Goal: Information Seeking & Learning: Check status

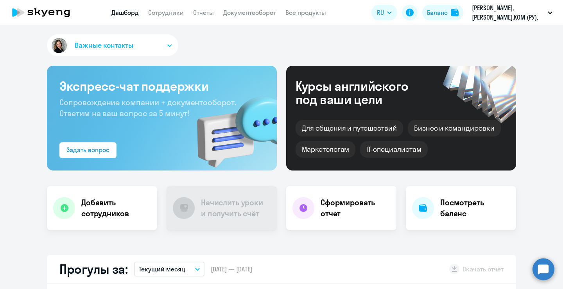
select select "30"
click at [156, 11] on link "Сотрудники" at bounding box center [166, 13] width 36 height 8
select select "30"
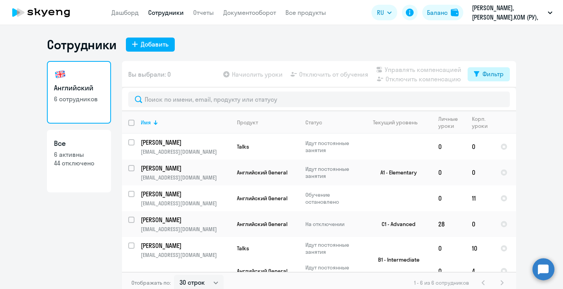
click at [470, 74] on button "Фильтр" at bounding box center [489, 74] width 42 height 14
click at [494, 99] on span at bounding box center [494, 100] width 13 height 8
click at [488, 99] on input "checkbox" at bounding box center [487, 99] width 0 height 0
checkbox input "true"
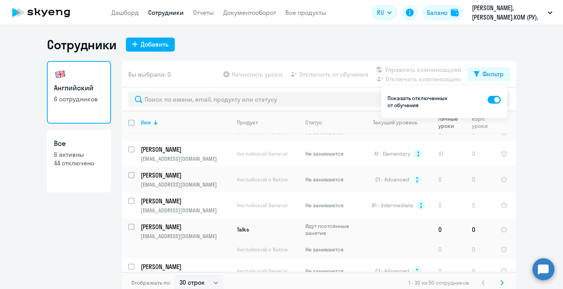
scroll to position [33, 0]
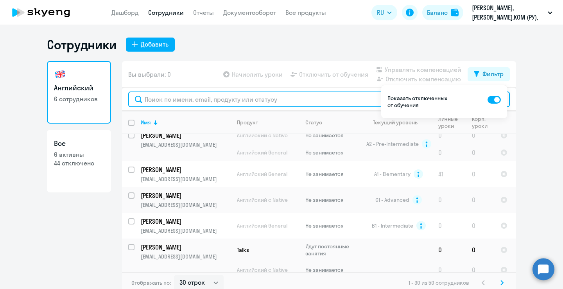
click at [160, 102] on input "text" at bounding box center [319, 100] width 382 height 16
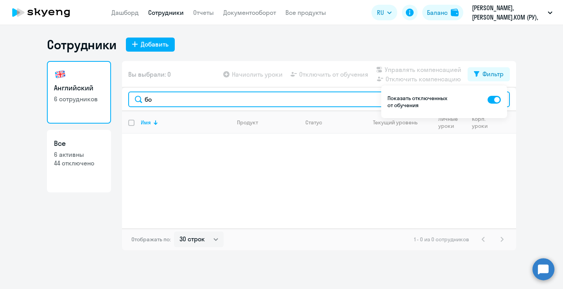
type input "б"
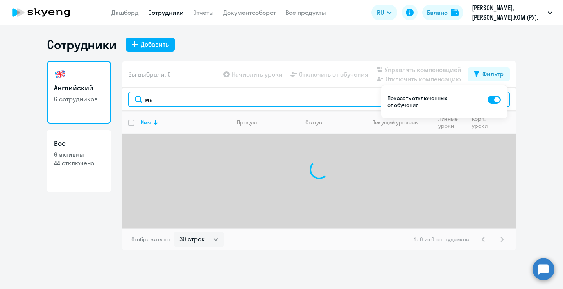
type input "мар"
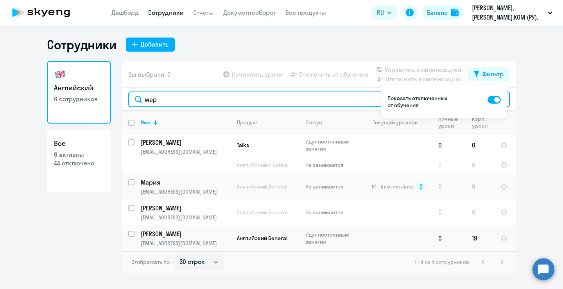
drag, startPoint x: 172, startPoint y: 99, endPoint x: 131, endPoint y: 99, distance: 41.1
click at [131, 99] on input "мар" at bounding box center [319, 100] width 382 height 16
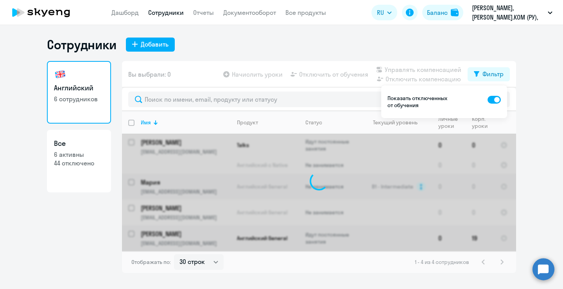
click at [532, 104] on ng-component "Сотрудники Добавить Английский 6 сотрудников Все 6 активны 44 отключено Вы выбр…" at bounding box center [281, 155] width 563 height 236
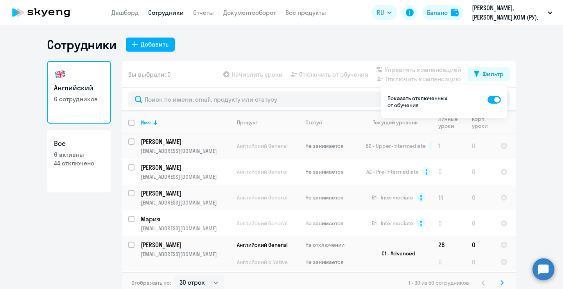
scroll to position [471, 0]
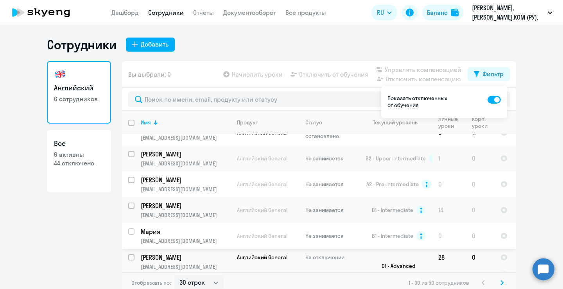
click at [181, 227] on p "Мария" at bounding box center [185, 231] width 88 height 9
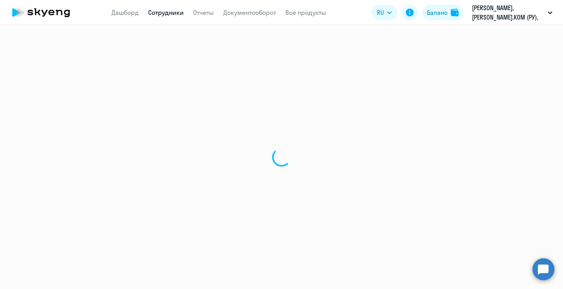
select select "english"
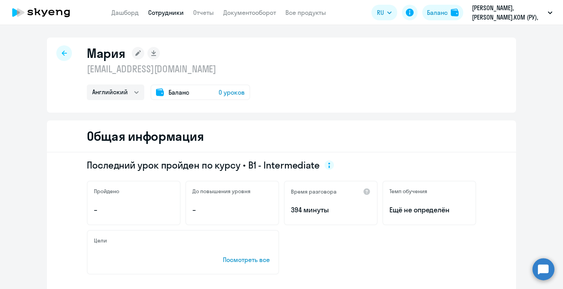
click at [243, 95] on div "Баланс 0 уроков" at bounding box center [201, 92] width 100 height 16
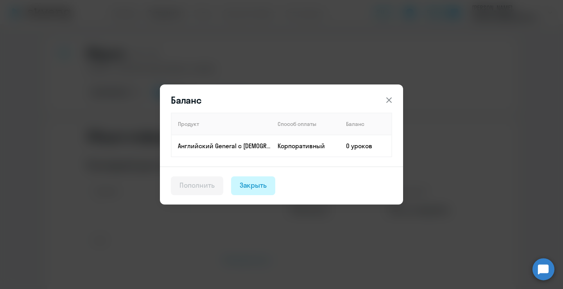
click at [261, 186] on div "Закрыть" at bounding box center [253, 185] width 27 height 10
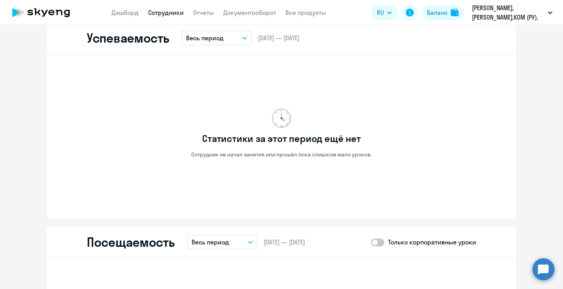
scroll to position [718, 0]
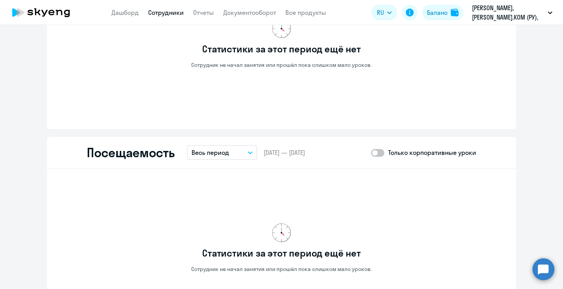
click at [378, 152] on span at bounding box center [377, 153] width 13 height 8
click at [371, 153] on input "checkbox" at bounding box center [371, 153] width 0 height 0
click at [378, 152] on span at bounding box center [377, 153] width 13 height 8
click at [371, 153] on input "checkbox" at bounding box center [371, 153] width 0 height 0
checkbox input "false"
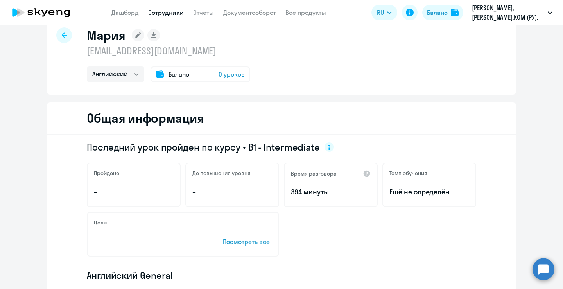
scroll to position [0, 0]
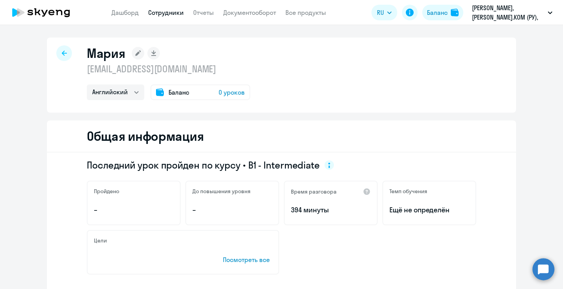
click at [62, 51] on icon at bounding box center [64, 52] width 5 height 5
select select "30"
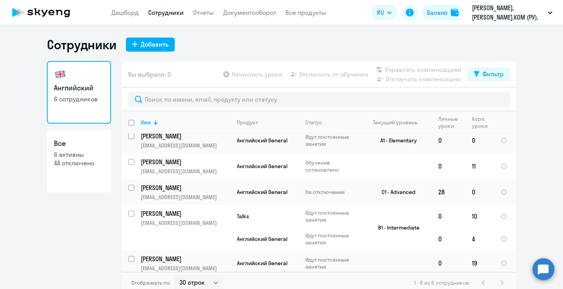
scroll to position [34, 0]
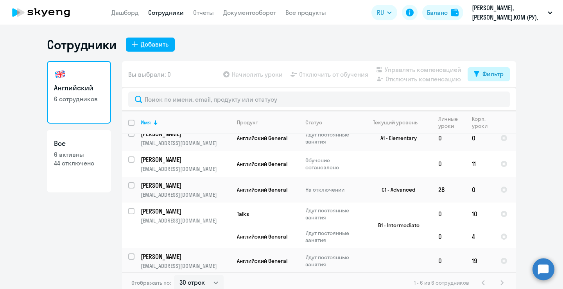
click at [474, 71] on icon at bounding box center [476, 74] width 5 height 6
click at [499, 102] on span at bounding box center [494, 100] width 13 height 8
click at [488, 100] on input "checkbox" at bounding box center [487, 99] width 0 height 0
checkbox input "true"
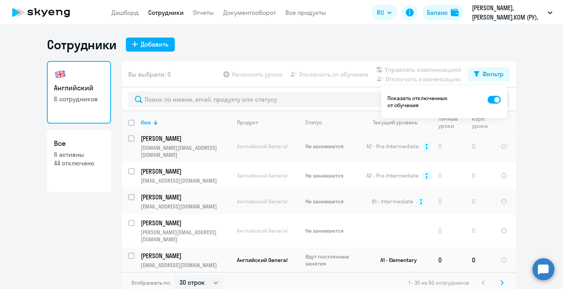
scroll to position [156, 0]
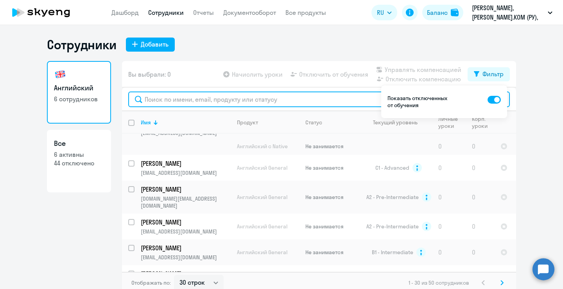
click at [204, 95] on input "text" at bounding box center [319, 100] width 382 height 16
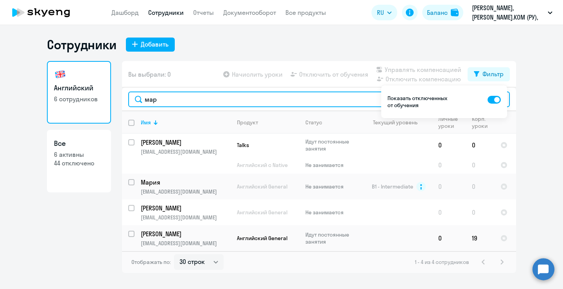
type input "мар"
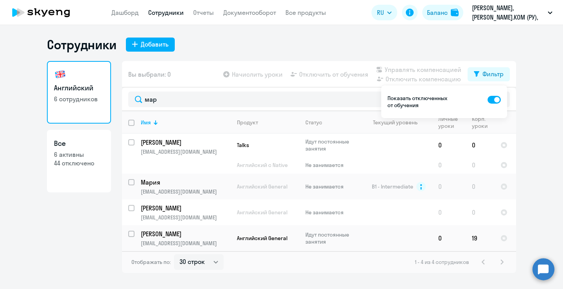
click at [545, 101] on ng-component "Сотрудники Добавить Английский 6 сотрудников Все 6 активны 44 отключено Вы выбр…" at bounding box center [281, 155] width 563 height 236
click at [495, 74] on div "Фильтр" at bounding box center [493, 73] width 21 height 9
click at [174, 187] on td "Мария marichirkynova@gmail.com" at bounding box center [183, 187] width 96 height 26
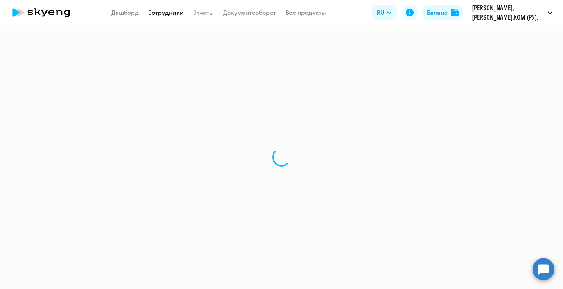
select select "english"
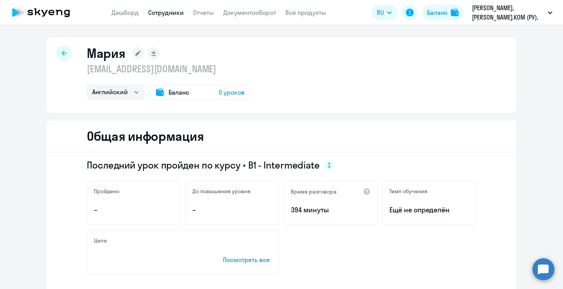
click at [228, 92] on span "0 уроков" at bounding box center [232, 92] width 26 height 9
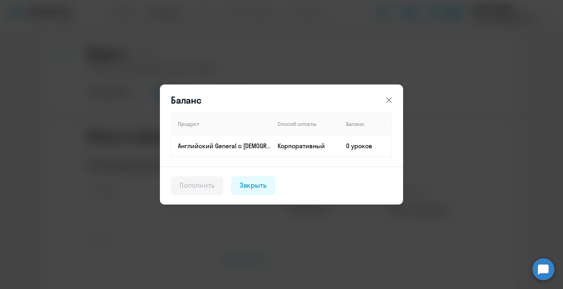
drag, startPoint x: 242, startPoint y: 185, endPoint x: 385, endPoint y: 178, distance: 143.3
click at [242, 185] on div "Закрыть" at bounding box center [253, 185] width 27 height 10
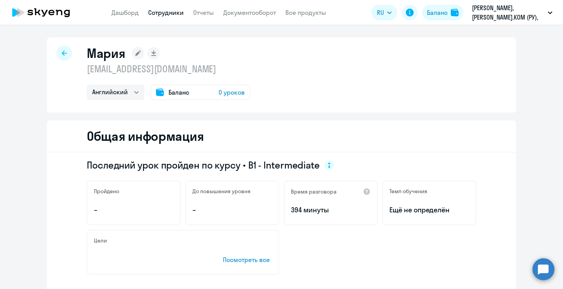
click at [62, 49] on div at bounding box center [64, 53] width 16 height 16
select select "30"
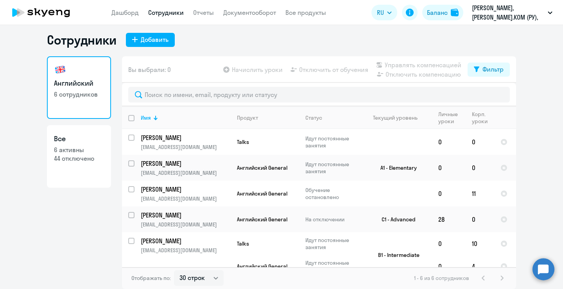
scroll to position [34, 0]
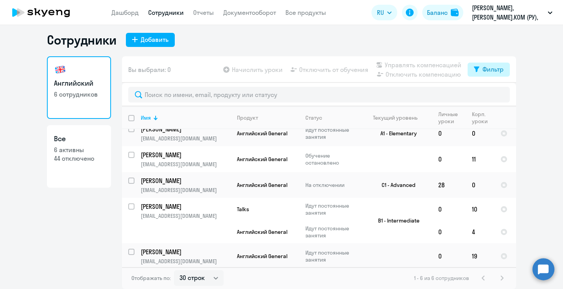
click at [487, 72] on div "Фильтр" at bounding box center [493, 69] width 21 height 9
click at [491, 96] on span at bounding box center [494, 95] width 13 height 8
click at [488, 95] on input "checkbox" at bounding box center [487, 95] width 0 height 0
checkbox input "true"
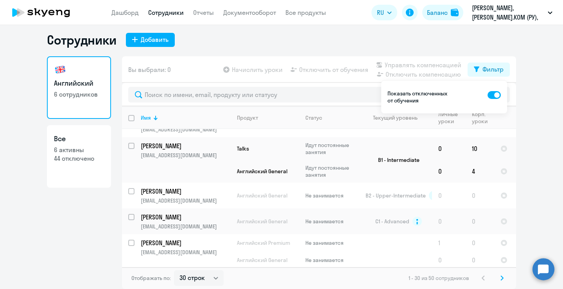
scroll to position [636, 0]
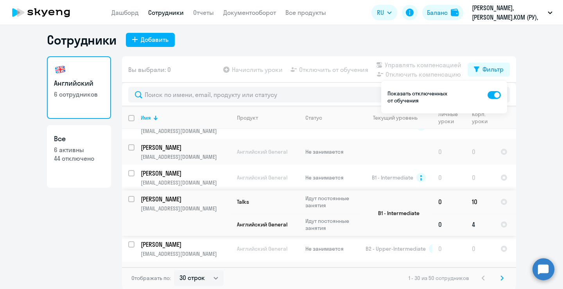
click at [466, 213] on td "4" at bounding box center [480, 224] width 29 height 23
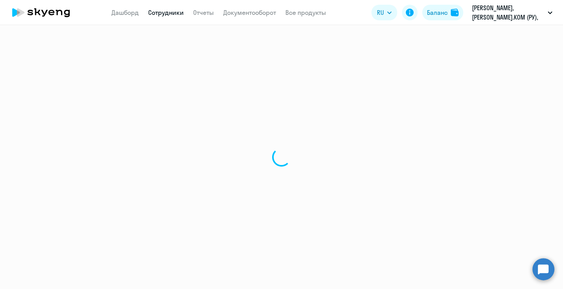
select select "english"
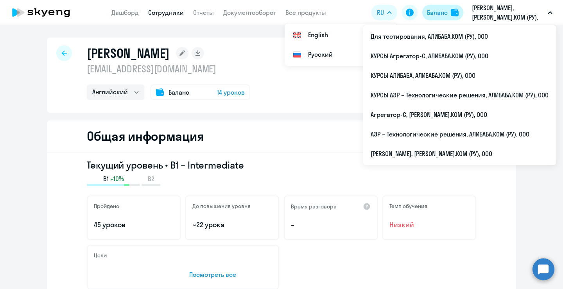
click at [463, 14] on ds-button "Баланс" at bounding box center [442, 13] width 41 height 16
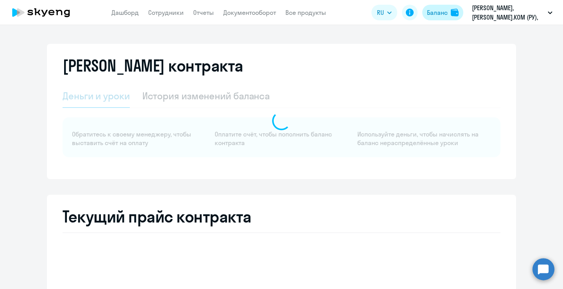
select select "english_adult_not_native_speaker"
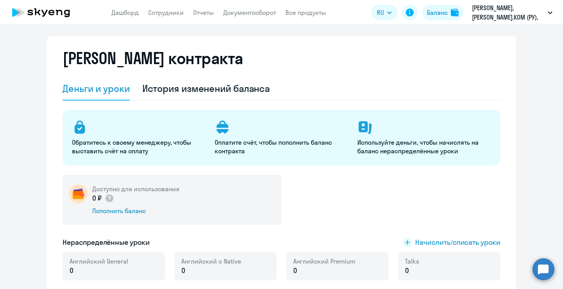
scroll to position [5, 0]
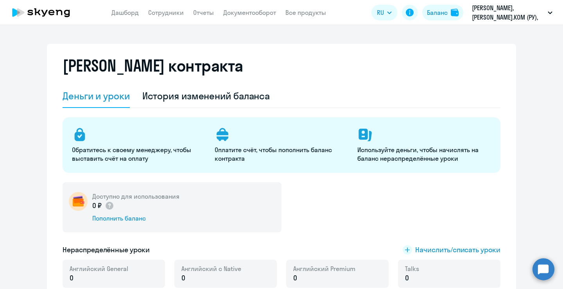
select select "english"
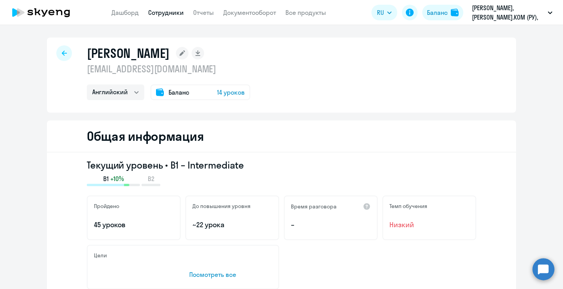
click at [231, 90] on span "14 уроков" at bounding box center [231, 92] width 28 height 9
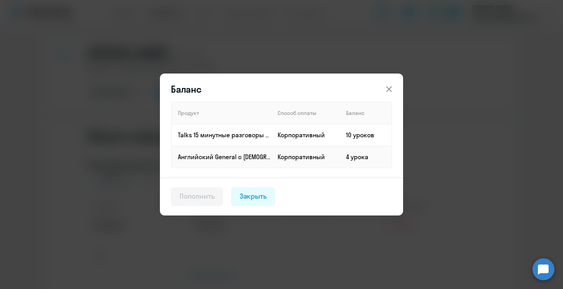
click at [258, 200] on div "Закрыть" at bounding box center [253, 196] width 27 height 10
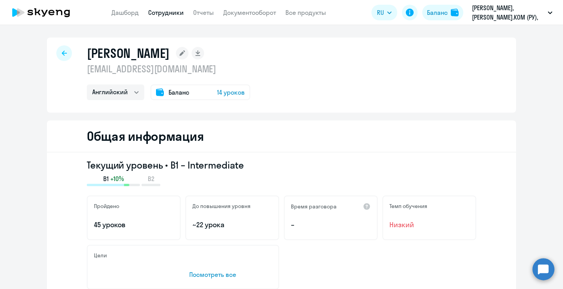
click at [62, 51] on icon at bounding box center [64, 52] width 5 height 5
select select "30"
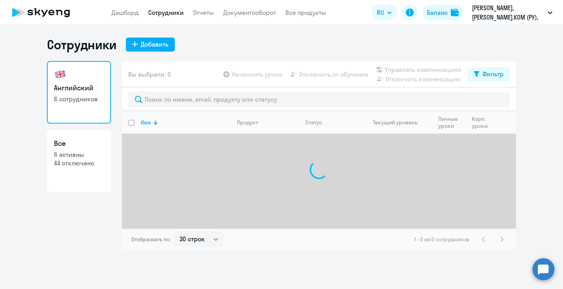
click at [546, 266] on circle at bounding box center [544, 269] width 22 height 22
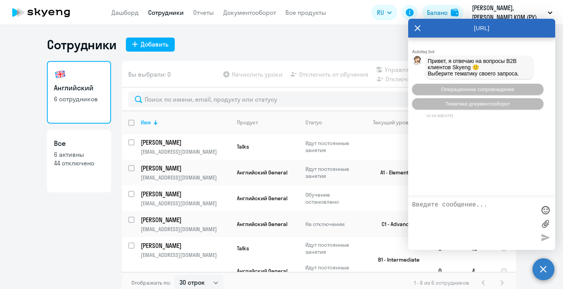
click at [418, 26] on icon at bounding box center [418, 28] width 6 height 19
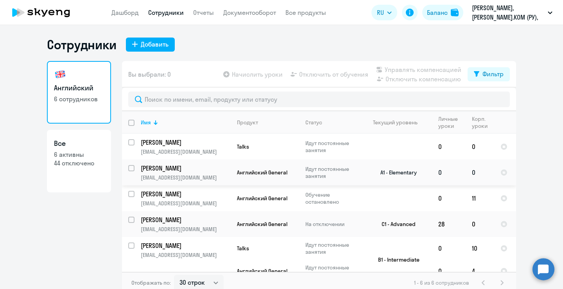
click at [285, 174] on p "Английский General" at bounding box center [265, 172] width 56 height 7
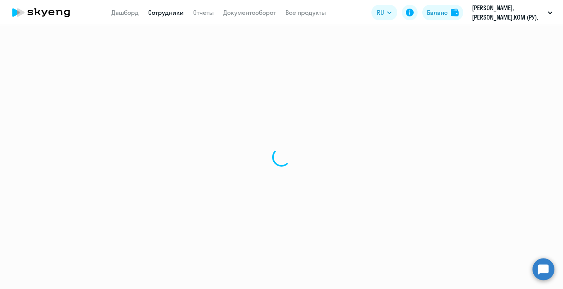
select select "english"
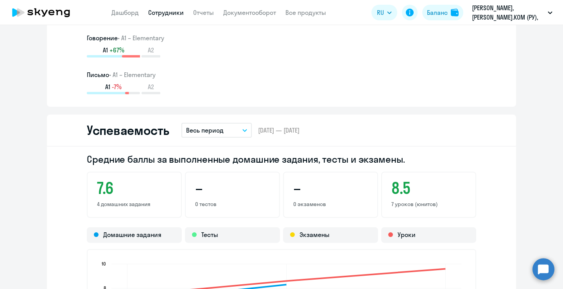
scroll to position [577, 0]
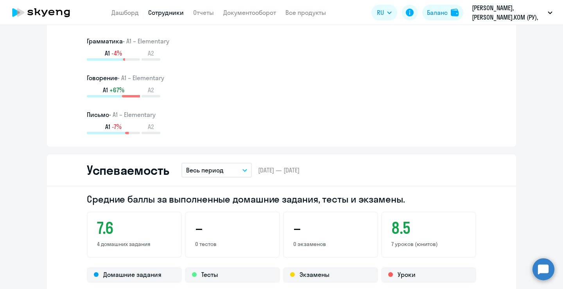
drag, startPoint x: 546, startPoint y: 165, endPoint x: 551, endPoint y: 168, distance: 6.6
click at [552, 203] on ng-component "Седова Анастасия Аркадьевна nastia.shuvalova333@gmail.com Английский Баланс 0 у…" at bounding box center [281, 249] width 563 height 1577
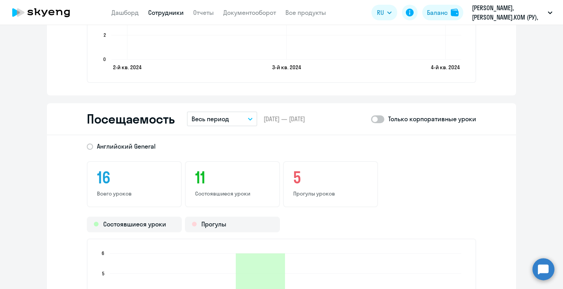
click at [374, 120] on span at bounding box center [377, 119] width 13 height 8
click at [371, 119] on input "checkbox" at bounding box center [371, 119] width 0 height 0
checkbox input "true"
click at [329, 188] on div "5 Прогулы уроков" at bounding box center [330, 184] width 95 height 46
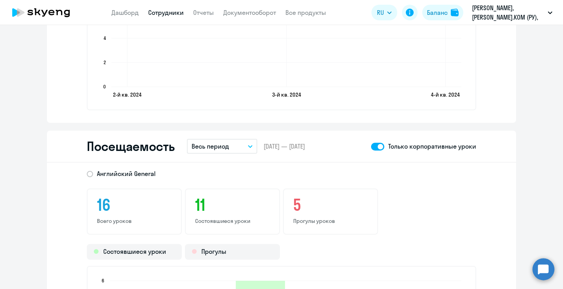
scroll to position [399, 0]
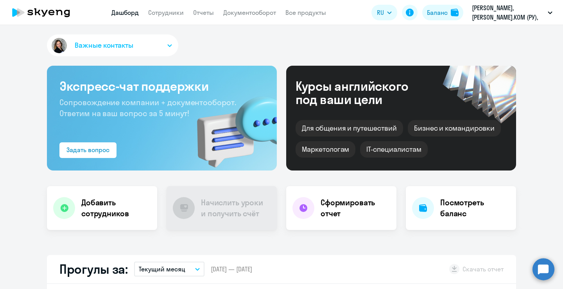
select select "30"
click at [127, 33] on div "Важные контакты Экспресс-чат поддержки Сопровождение компании + документооборот…" at bounding box center [281, 157] width 563 height 264
click at [127, 40] on button "Важные контакты" at bounding box center [112, 45] width 131 height 22
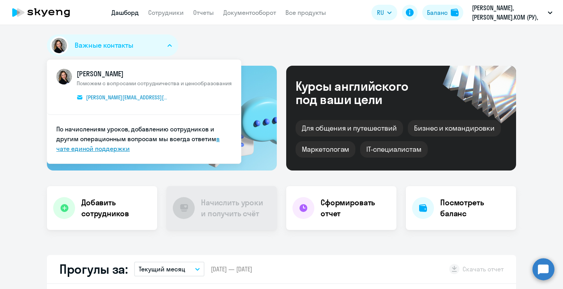
click at [109, 148] on link "в чате единой поддержки" at bounding box center [137, 144] width 163 height 18
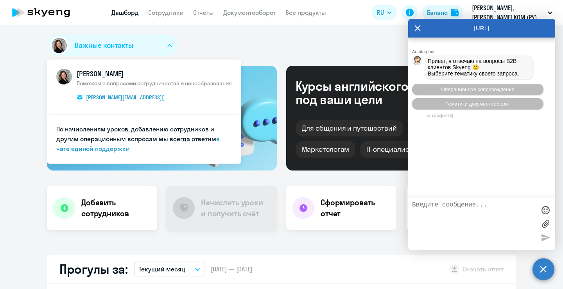
click at [415, 29] on icon at bounding box center [418, 28] width 6 height 19
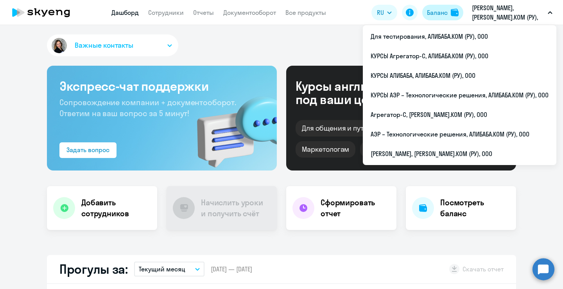
click at [458, 14] on img at bounding box center [455, 13] width 8 height 8
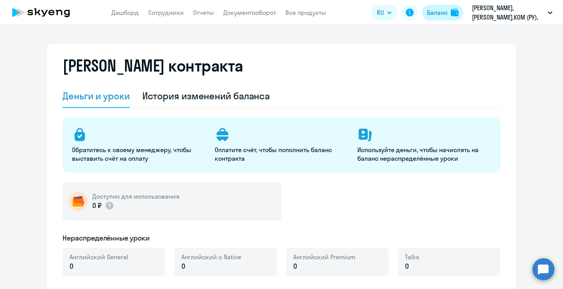
select select "english_adult_not_native_speaker"
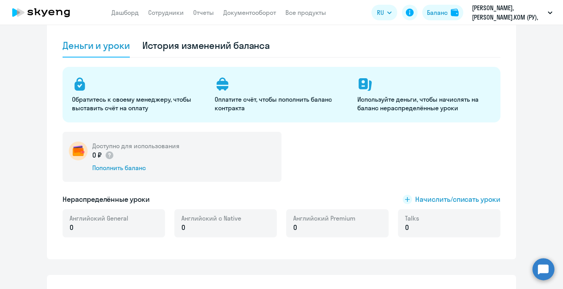
scroll to position [27, 0]
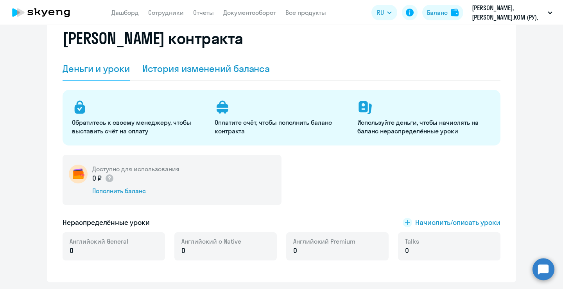
click at [170, 74] on div "История изменений баланса" at bounding box center [206, 68] width 128 height 13
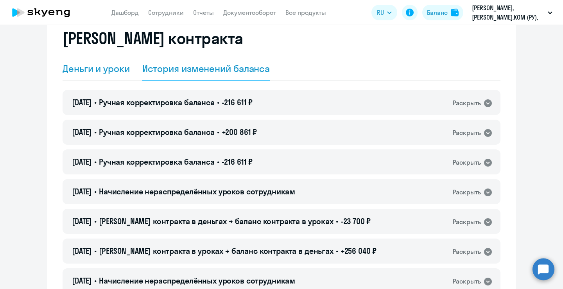
click at [86, 75] on div "Деньги и уроки" at bounding box center [96, 68] width 67 height 23
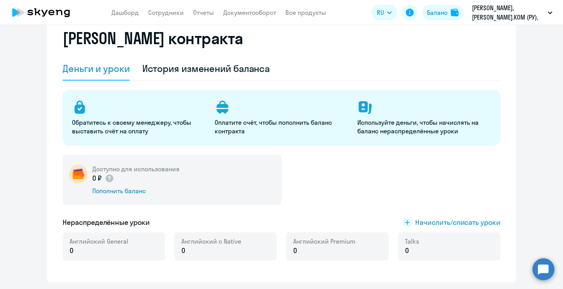
scroll to position [0, 0]
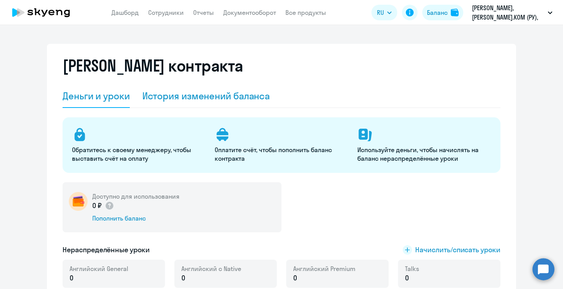
click at [179, 93] on div "История изменений баланса" at bounding box center [206, 96] width 128 height 13
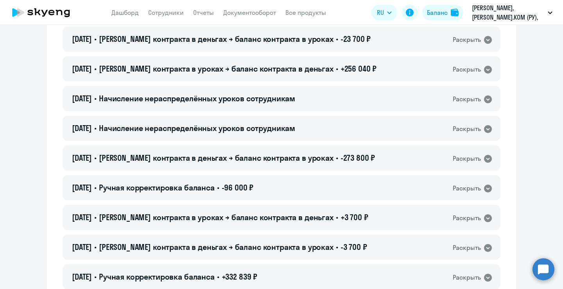
scroll to position [216, 0]
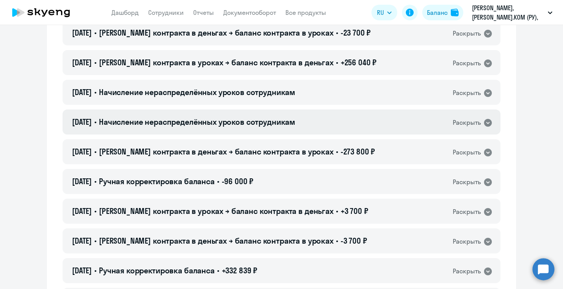
click at [405, 122] on div "[DATE] • Начисление нераспределённых уроков сотрудникам Раскрыть" at bounding box center [282, 121] width 438 height 25
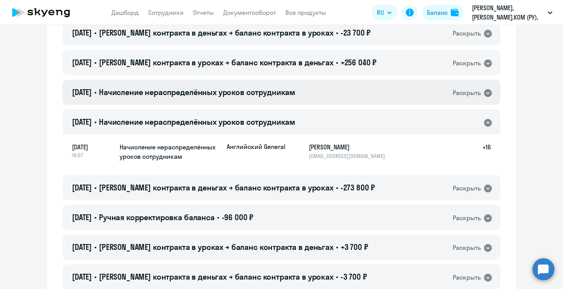
click at [396, 88] on div "[DATE] • Начисление нераспределённых уроков сотрудникам Раскрыть" at bounding box center [282, 92] width 438 height 25
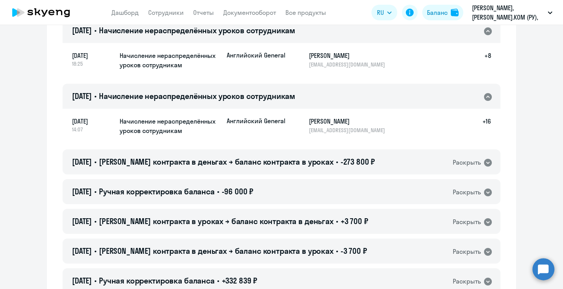
scroll to position [286, 0]
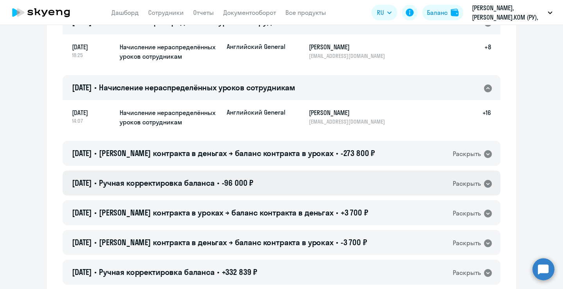
click at [285, 171] on div "[DATE] • Ручная корректировка баланса • -96 000 ₽ Раскрыть" at bounding box center [282, 182] width 438 height 25
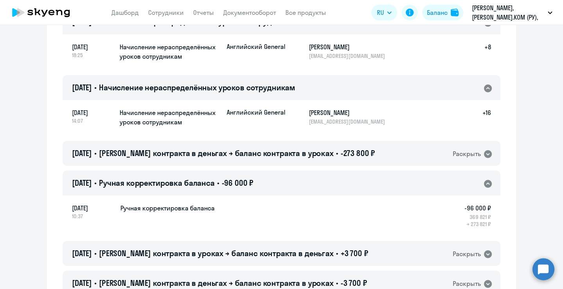
click at [286, 180] on div "[DATE] • Ручная корректировка баланса • -96 000 ₽ Раскрыть" at bounding box center [282, 182] width 438 height 25
click at [280, 158] on span "[PERSON_NAME] контракта в деньгах → баланс контракта в уроках" at bounding box center [216, 153] width 235 height 10
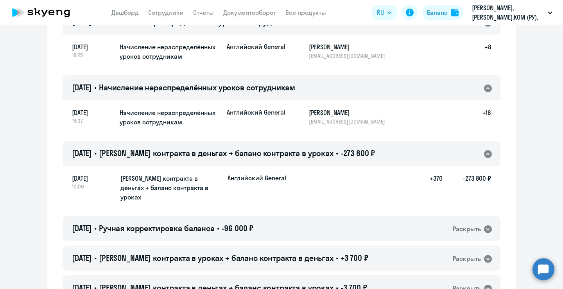
click at [280, 158] on span "[PERSON_NAME] контракта в деньгах → баланс контракта в уроках" at bounding box center [216, 153] width 235 height 10
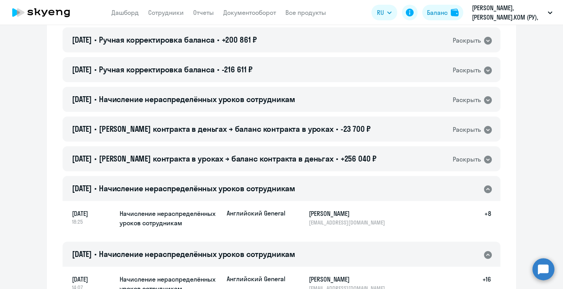
scroll to position [26, 0]
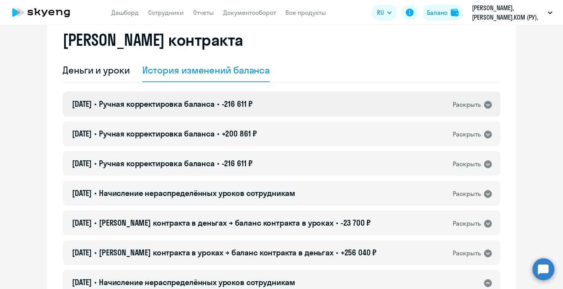
click at [144, 98] on div "[DATE] • Ручная корректировка баланса • -216 611 ₽ Раскрыть" at bounding box center [282, 104] width 438 height 25
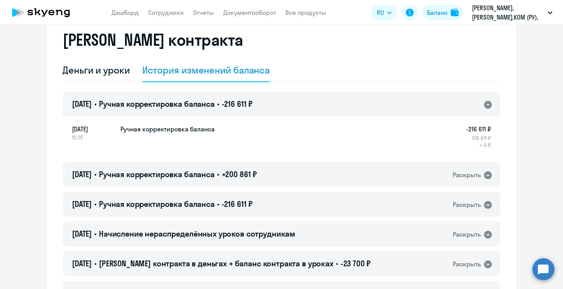
click at [154, 98] on div "[DATE] • Ручная корректировка баланса • -216 611 ₽ Раскрыть" at bounding box center [282, 104] width 438 height 25
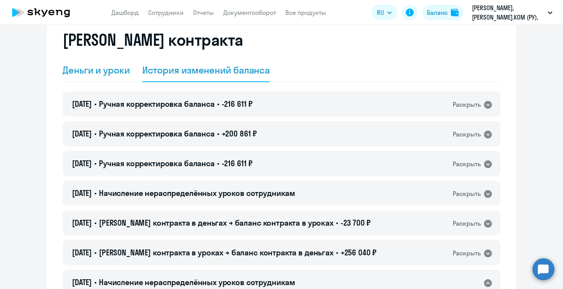
click at [118, 75] on div "Деньги и уроки" at bounding box center [96, 70] width 67 height 13
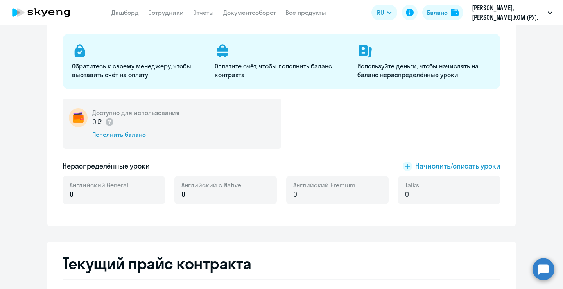
scroll to position [0, 0]
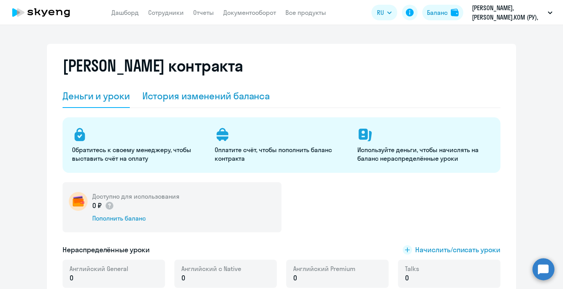
click at [163, 88] on div "История изменений баланса" at bounding box center [206, 95] width 128 height 23
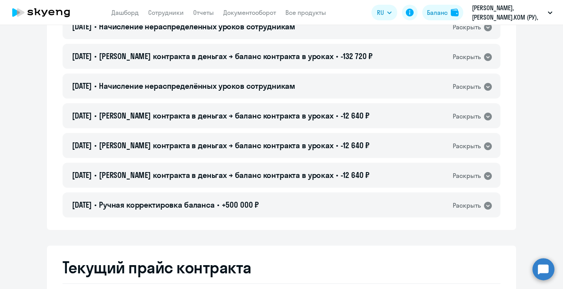
scroll to position [1908, 0]
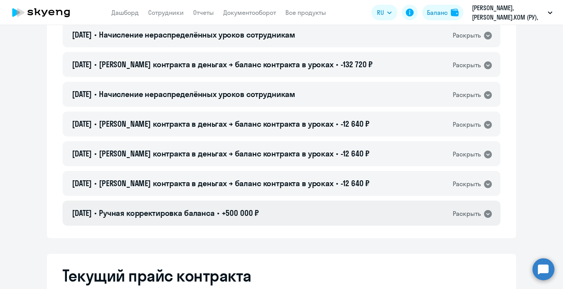
click at [301, 205] on div "[DATE] • Ручная корректировка баланса • +500 000 ₽ Раскрыть" at bounding box center [282, 213] width 438 height 25
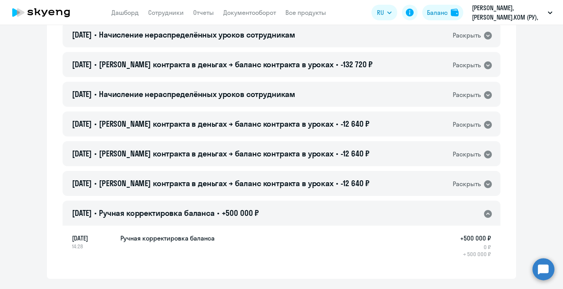
click at [301, 212] on div "[DATE] • Ручная корректировка баланса • +500 000 ₽ Раскрыть" at bounding box center [282, 213] width 438 height 25
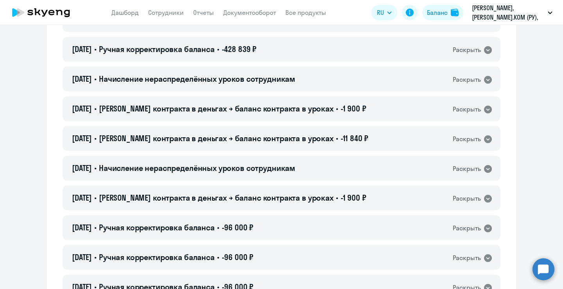
scroll to position [0, 0]
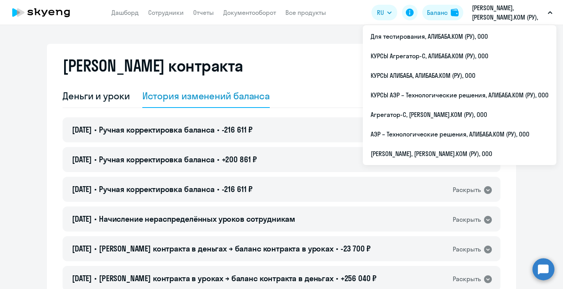
click at [157, 32] on div "[PERSON_NAME] контракта Деньги и уроки История изменений баланса [DATE] • Ручна…" at bounding box center [281, 157] width 563 height 264
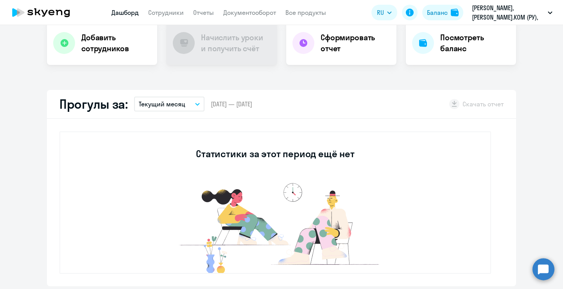
select select "30"
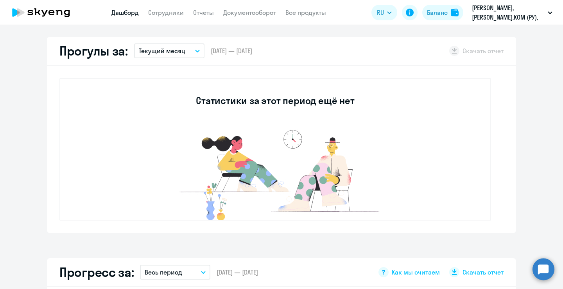
scroll to position [7, 0]
